Goal: Information Seeking & Learning: Learn about a topic

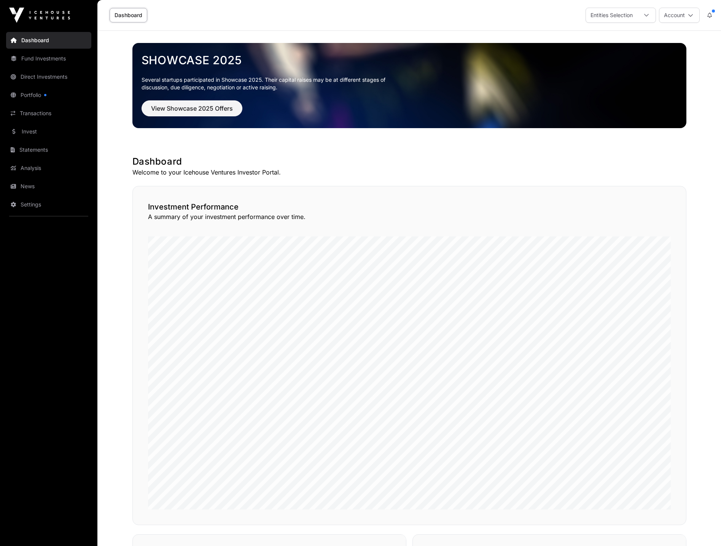
click at [48, 57] on link "Fund Investments" at bounding box center [48, 58] width 85 height 17
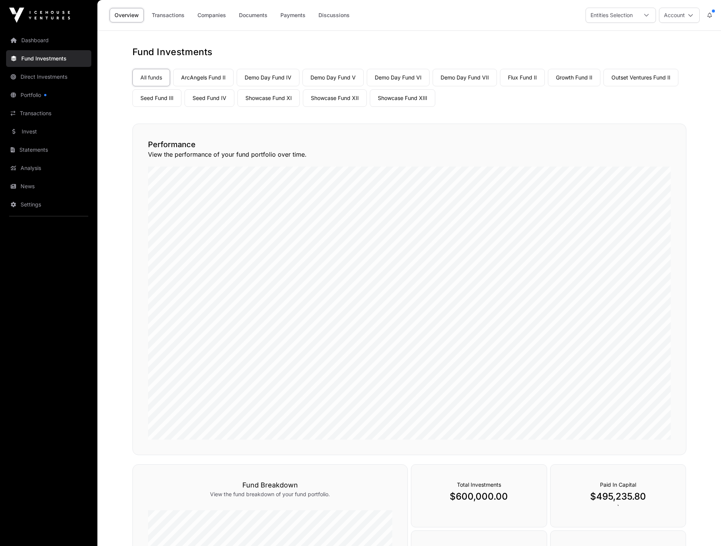
click at [278, 98] on link "Showcase Fund XI" at bounding box center [268, 97] width 62 height 17
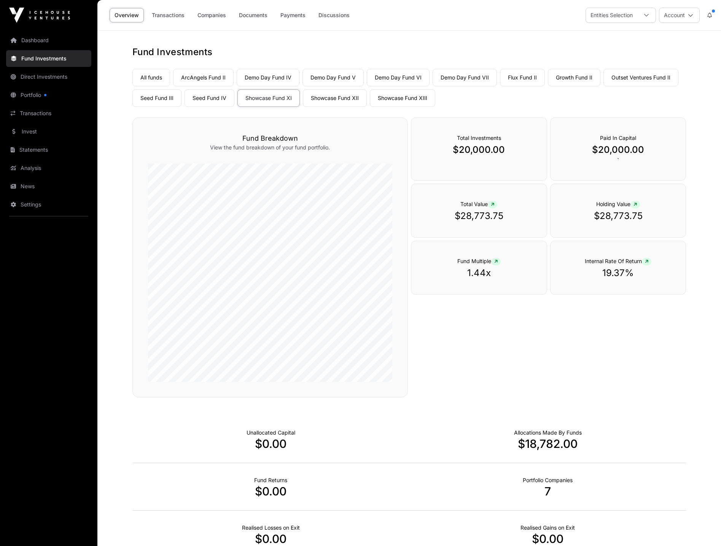
click at [156, 80] on link "All funds" at bounding box center [151, 77] width 38 height 17
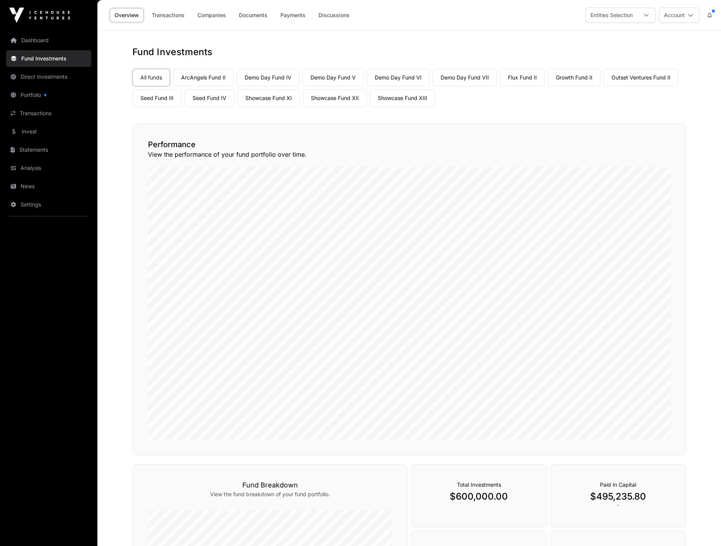
click at [195, 75] on link "ArcAngels Fund II" at bounding box center [203, 77] width 60 height 17
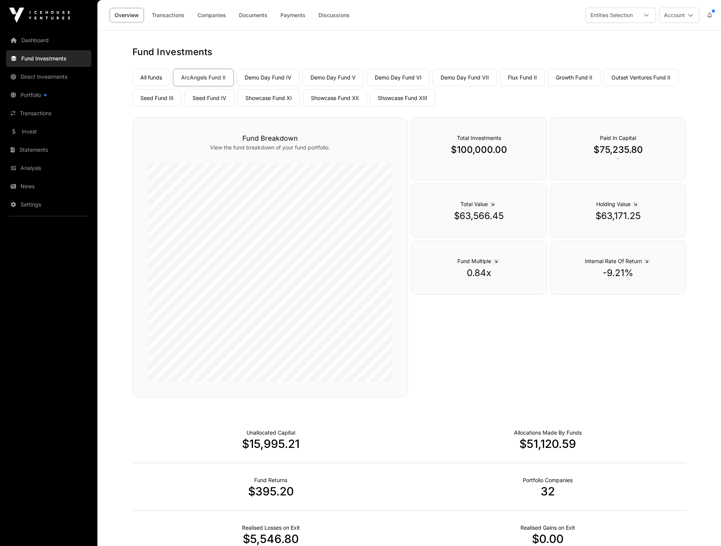
click at [265, 76] on link "Demo Day Fund IV" at bounding box center [268, 77] width 63 height 17
click at [330, 79] on link "Demo Day Fund V" at bounding box center [332, 77] width 61 height 17
click at [407, 81] on link "Demo Day Fund VI" at bounding box center [398, 77] width 63 height 17
click at [463, 80] on link "Demo Day Fund VII" at bounding box center [464, 77] width 64 height 17
click at [522, 75] on link "Flux Fund II" at bounding box center [522, 77] width 45 height 17
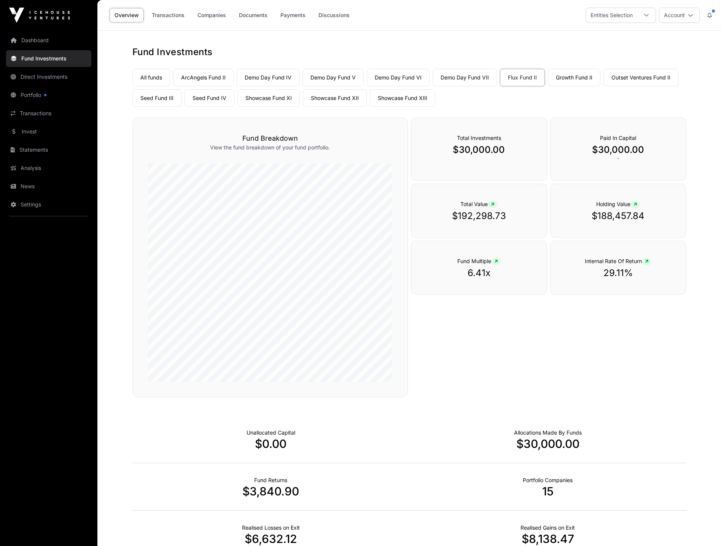
click at [570, 78] on link "Growth Fund II" at bounding box center [574, 77] width 52 height 17
click at [622, 77] on link "Outset Ventures Fund II" at bounding box center [640, 77] width 75 height 17
click at [157, 100] on link "Seed Fund III" at bounding box center [156, 97] width 49 height 17
click at [211, 98] on link "Seed Fund IV" at bounding box center [209, 97] width 50 height 17
click at [274, 101] on link "Showcase Fund XI" at bounding box center [268, 97] width 62 height 17
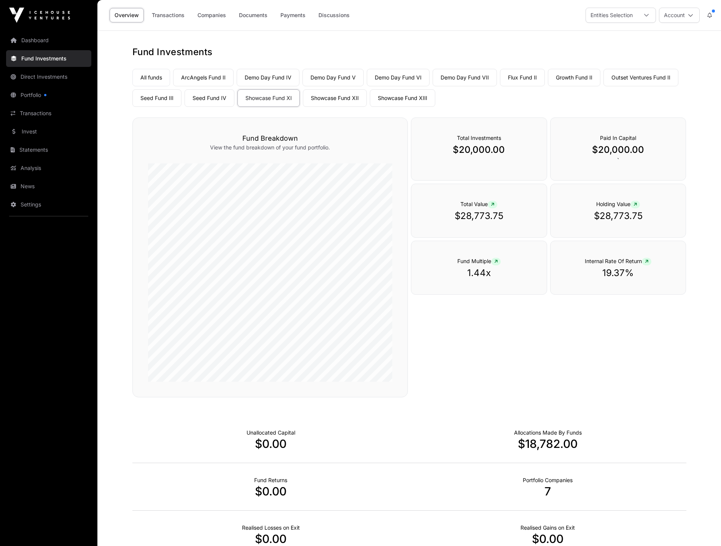
click at [334, 99] on link "Showcase Fund XII" at bounding box center [335, 97] width 64 height 17
click at [386, 98] on link "Showcase Fund XIII" at bounding box center [402, 97] width 65 height 17
click at [278, 96] on link "Showcase Fund XI" at bounding box center [268, 97] width 62 height 17
click at [204, 16] on link "Companies" at bounding box center [211, 15] width 38 height 14
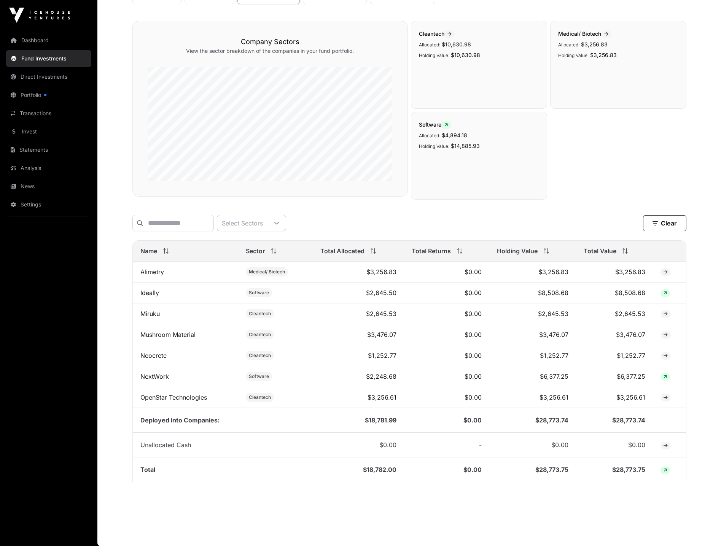
scroll to position [108, 0]
